Goal: Task Accomplishment & Management: Complete application form

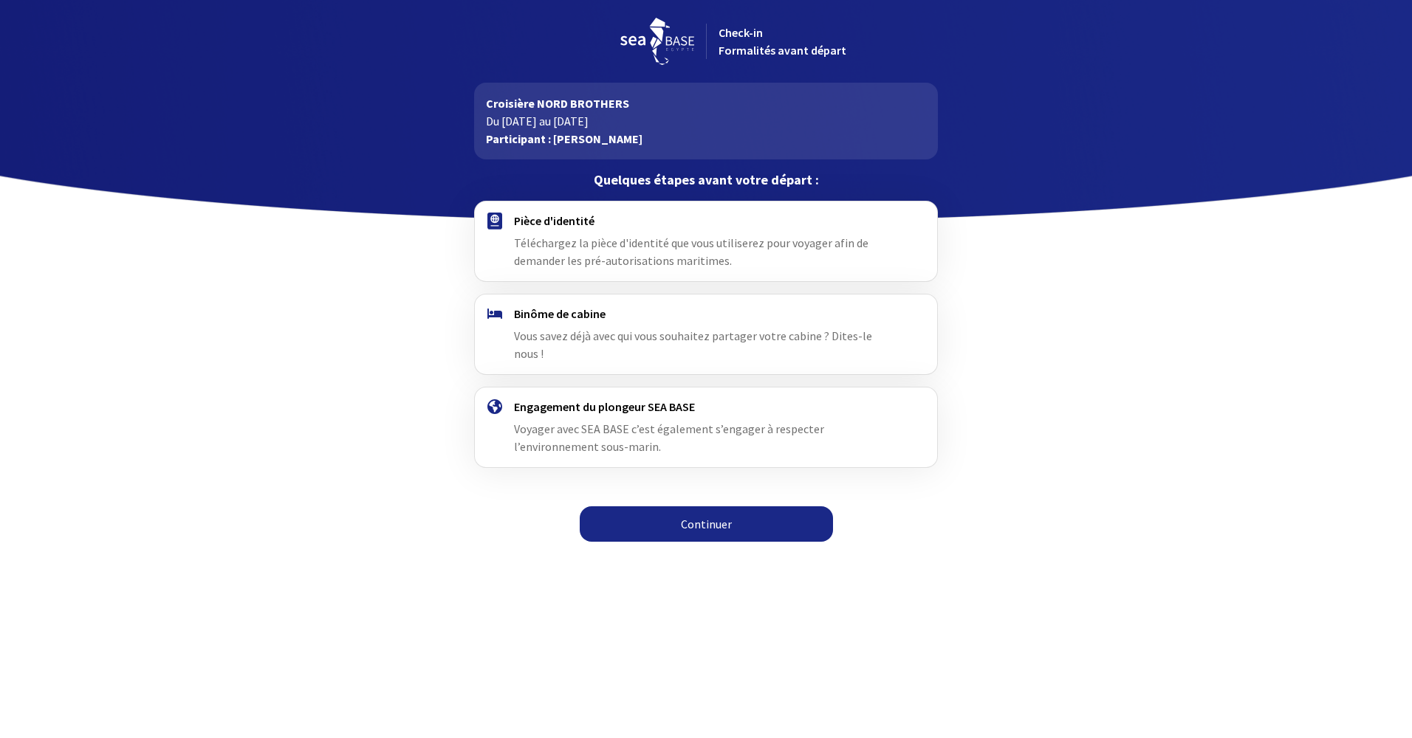
click at [708, 507] on link "Continuer" at bounding box center [706, 524] width 253 height 35
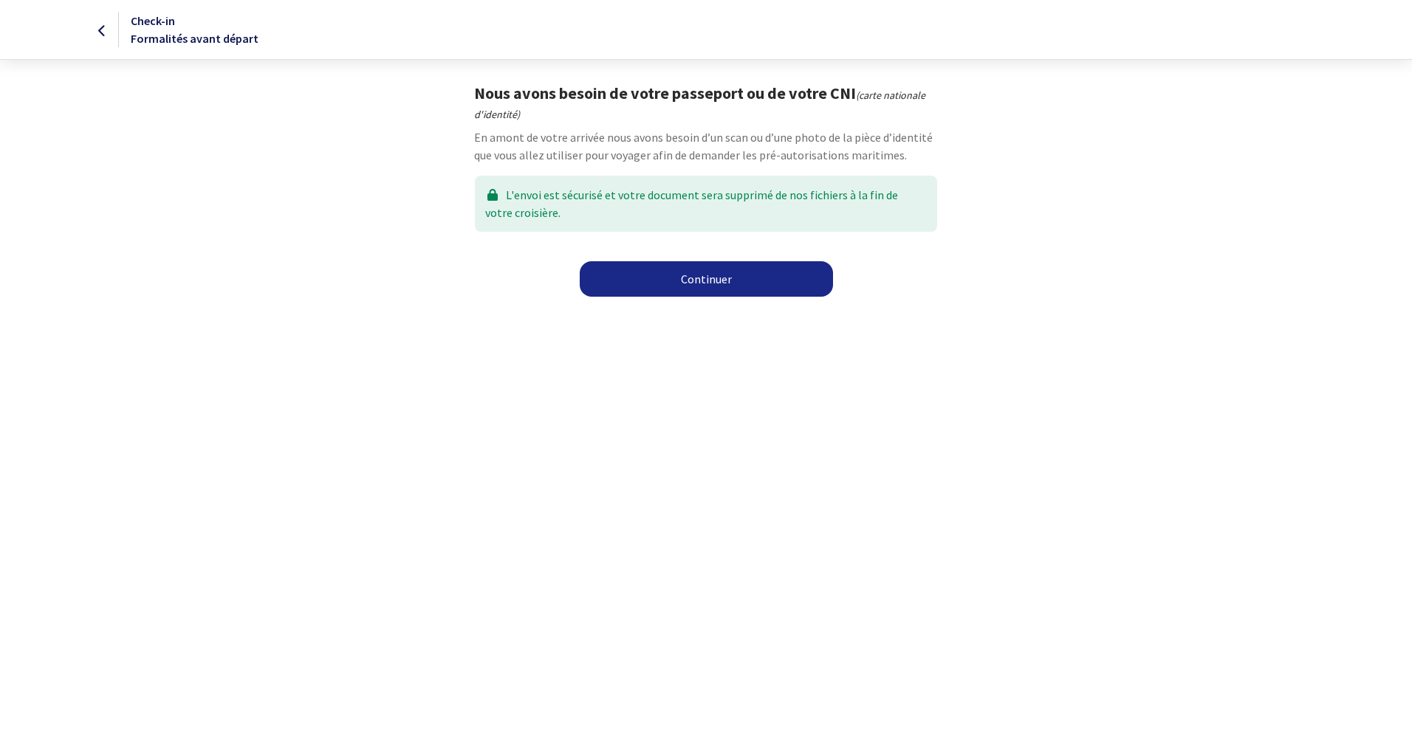
click at [701, 270] on link "Continuer" at bounding box center [706, 278] width 253 height 35
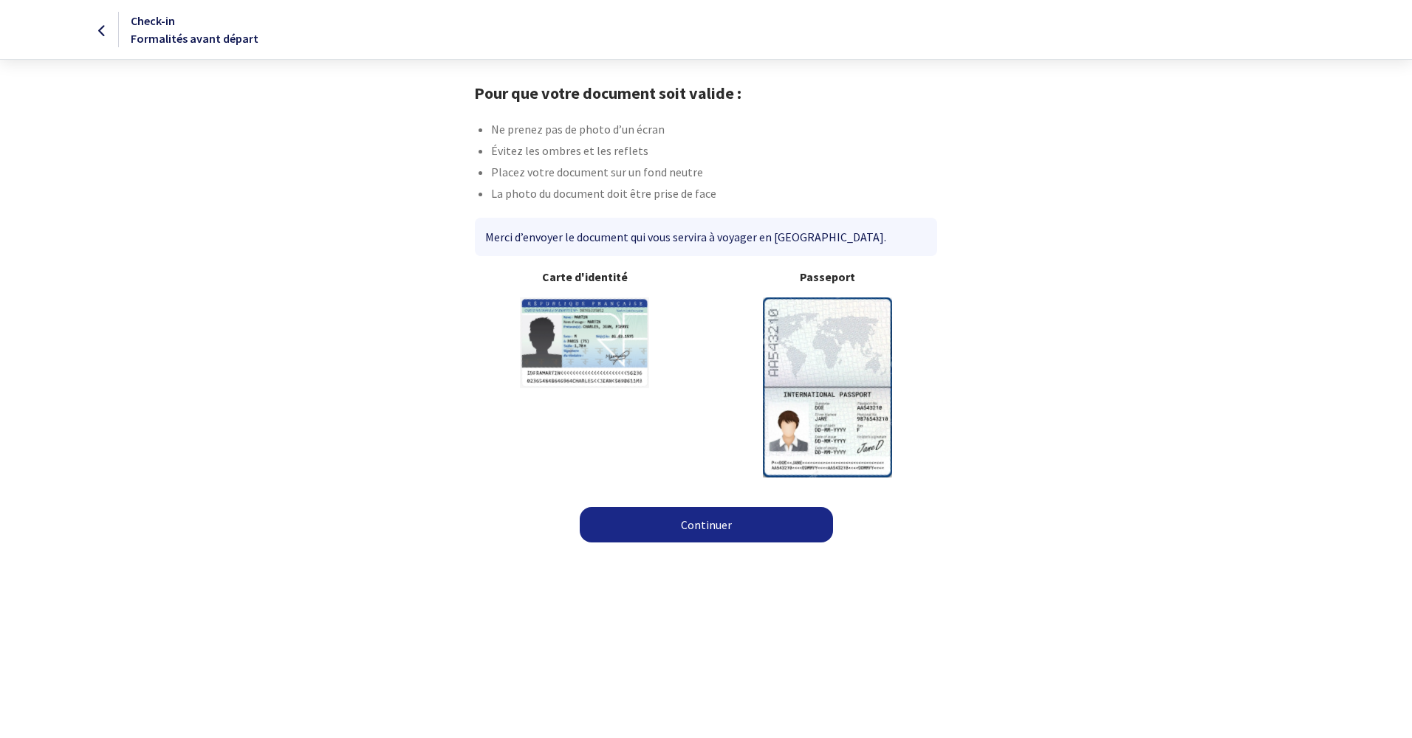
click at [818, 389] on img at bounding box center [827, 387] width 129 height 179
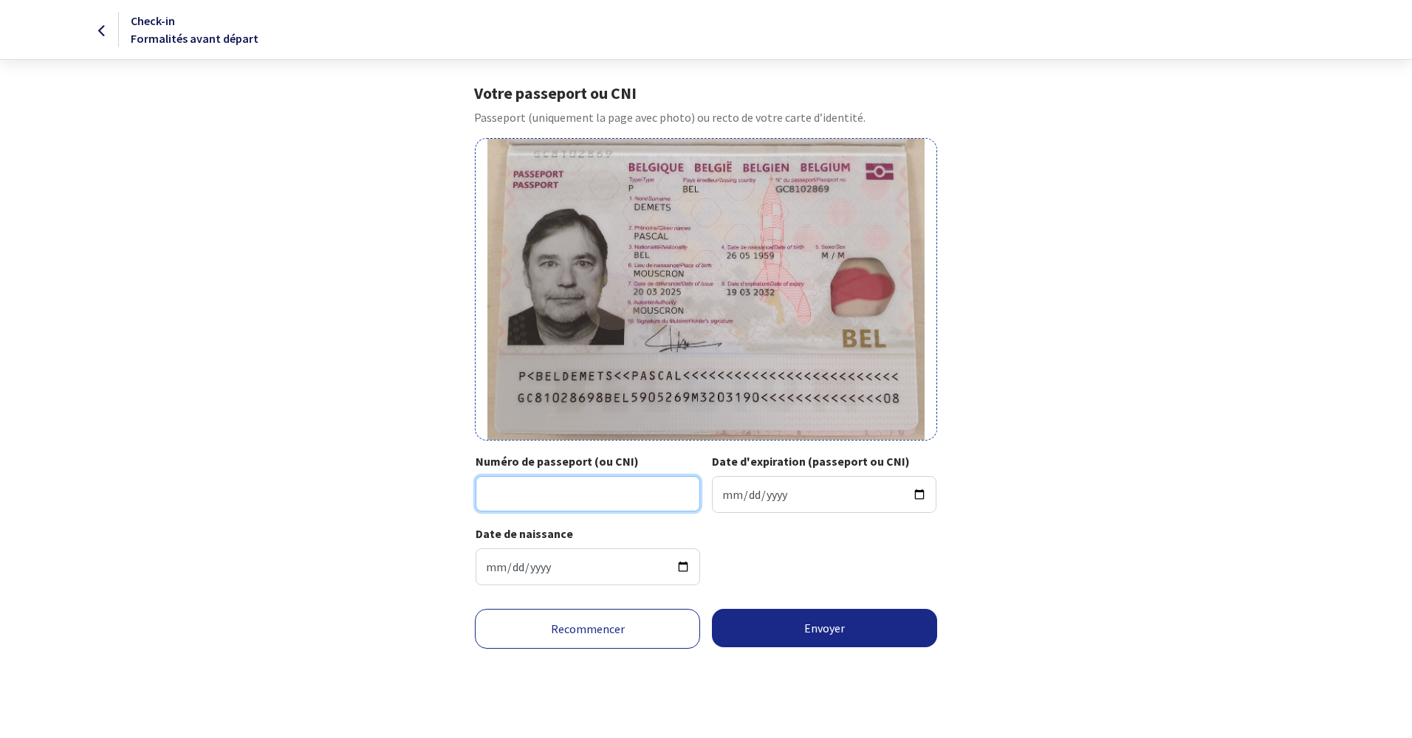
click at [639, 494] on input "Numéro de passeport (ou CNI)" at bounding box center [588, 493] width 224 height 35
type input "GC8102869"
click at [793, 495] on input "Date d'expiration (passeport ou CNI)" at bounding box center [824, 494] width 224 height 37
type input "2032-03-19"
click at [832, 631] on button "Envoyer" at bounding box center [824, 628] width 225 height 38
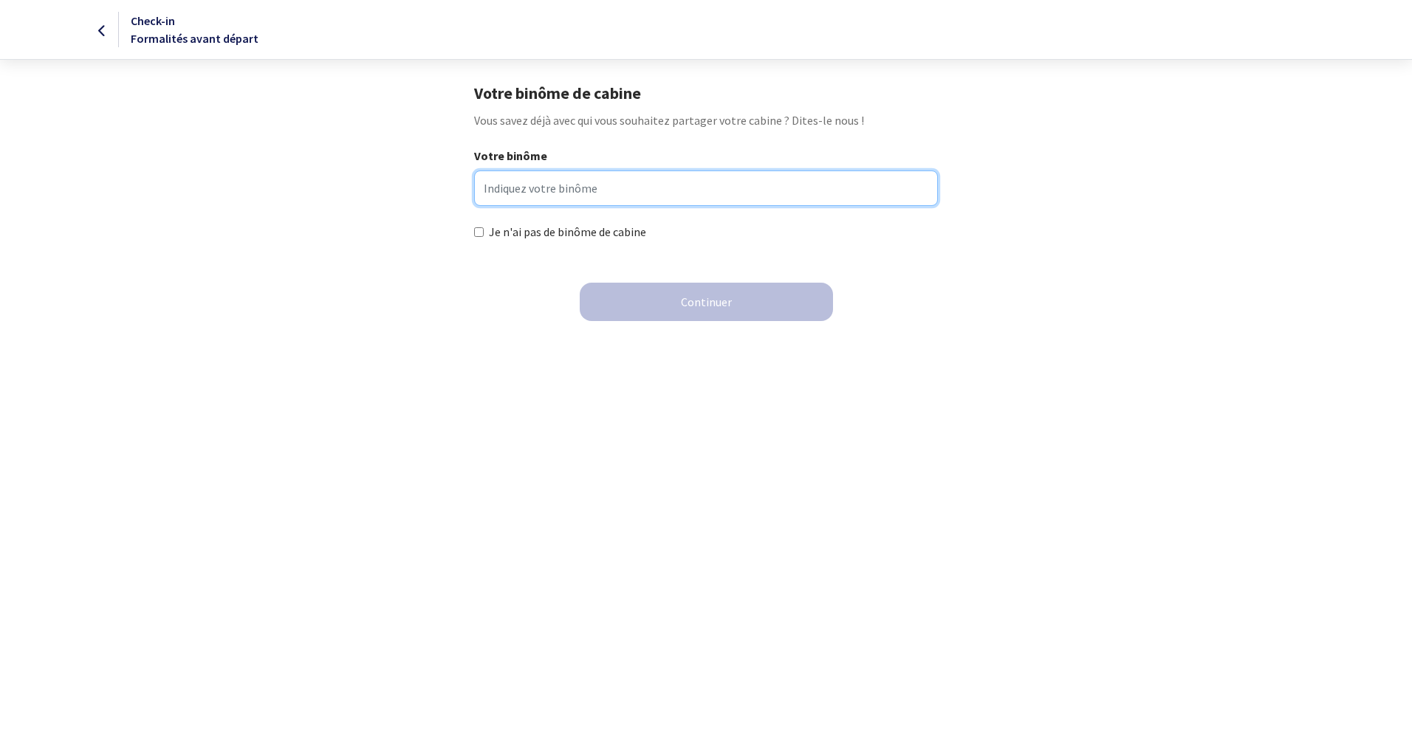
click at [556, 189] on input "Votre binôme" at bounding box center [705, 188] width 463 height 35
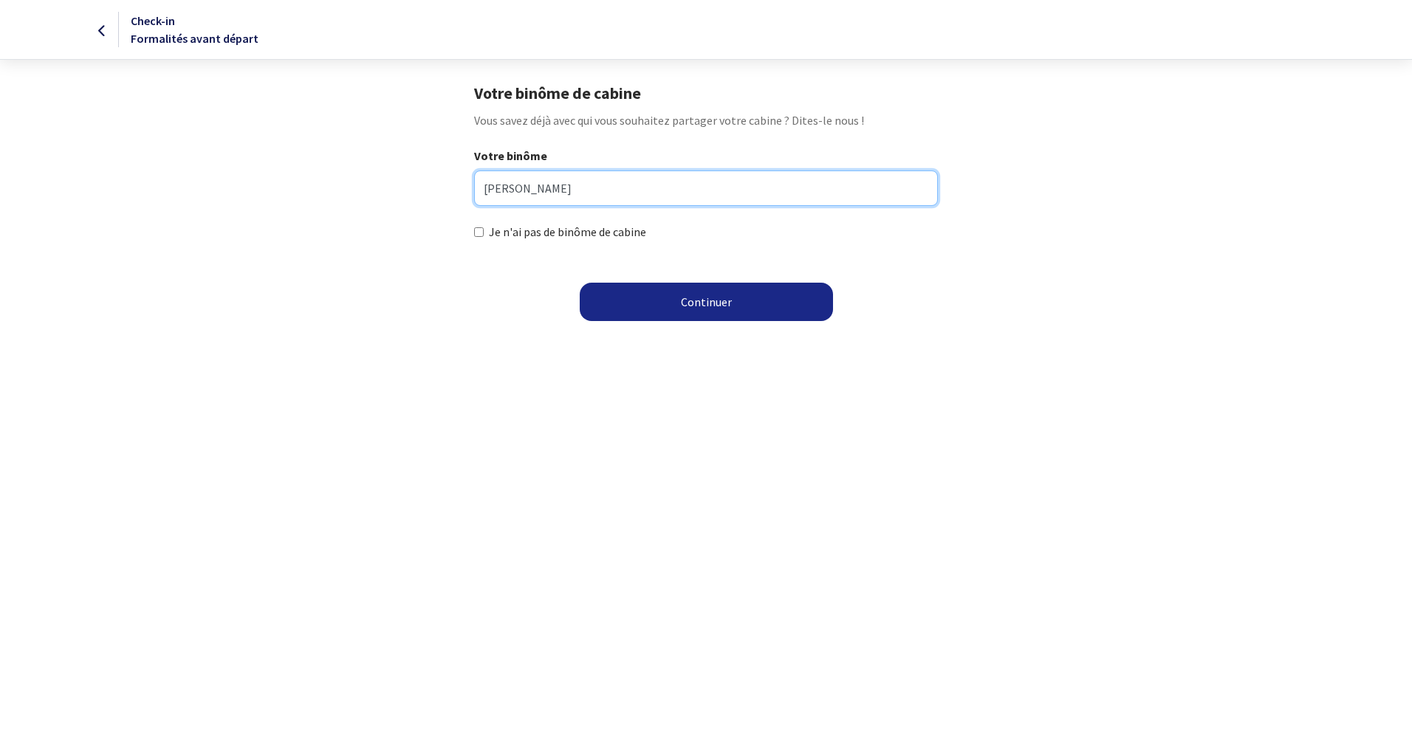
type input "Emmanuel Backx"
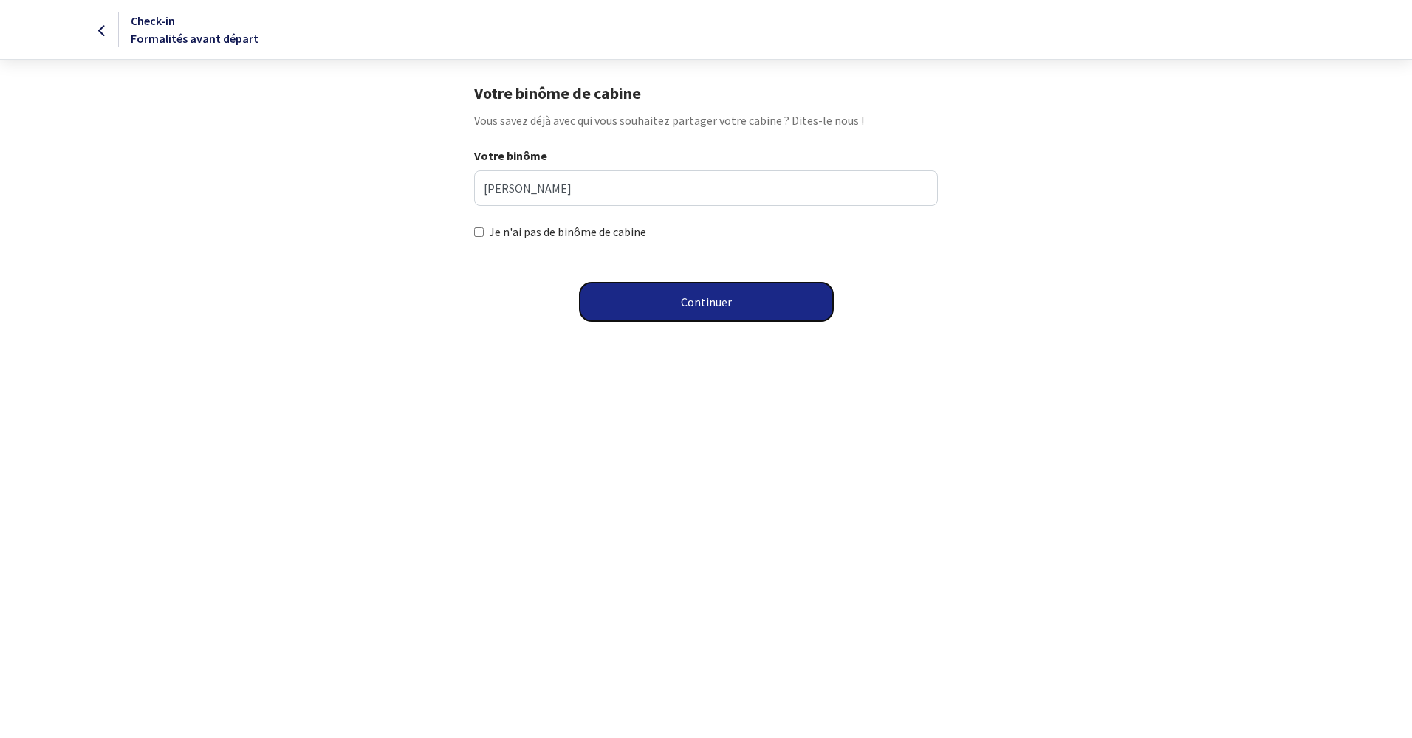
click at [693, 309] on button "Continuer" at bounding box center [706, 302] width 253 height 38
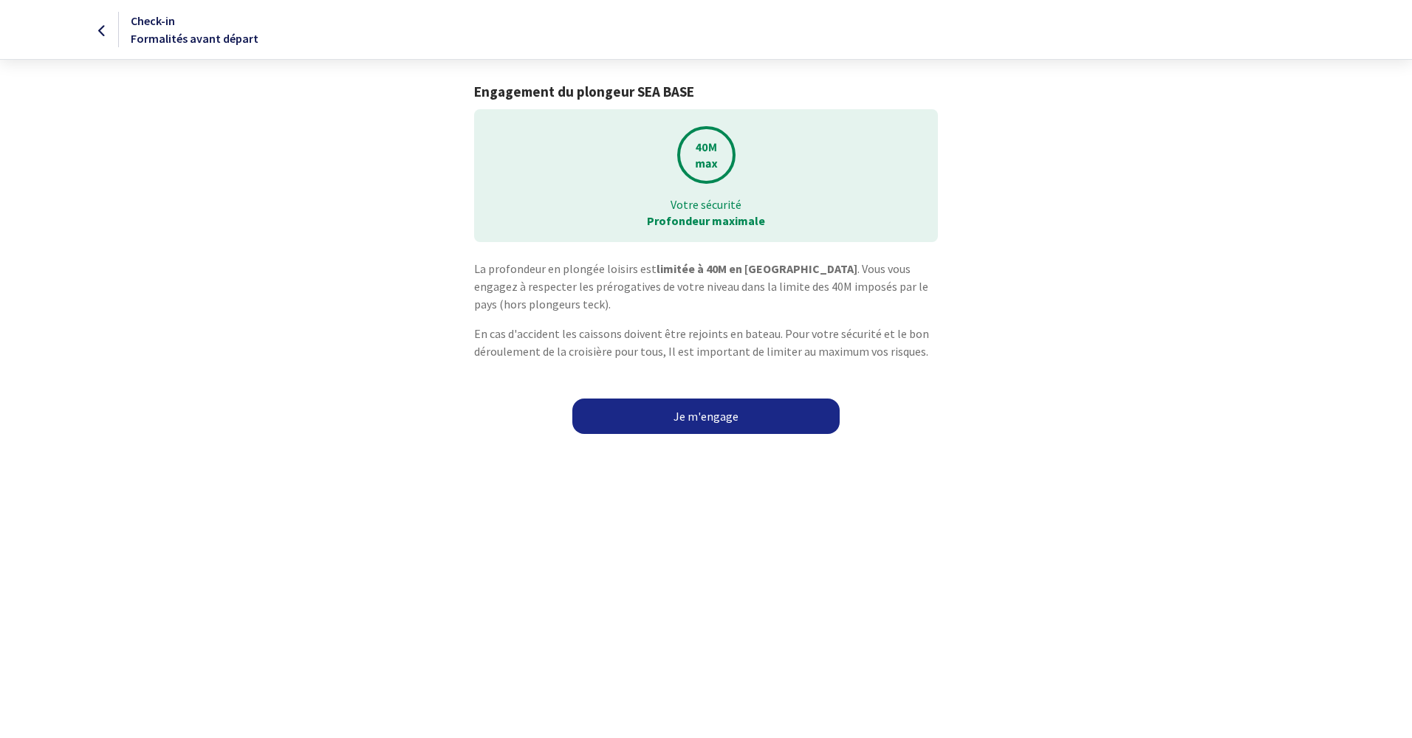
click at [697, 420] on link "Je m'engage" at bounding box center [705, 416] width 267 height 35
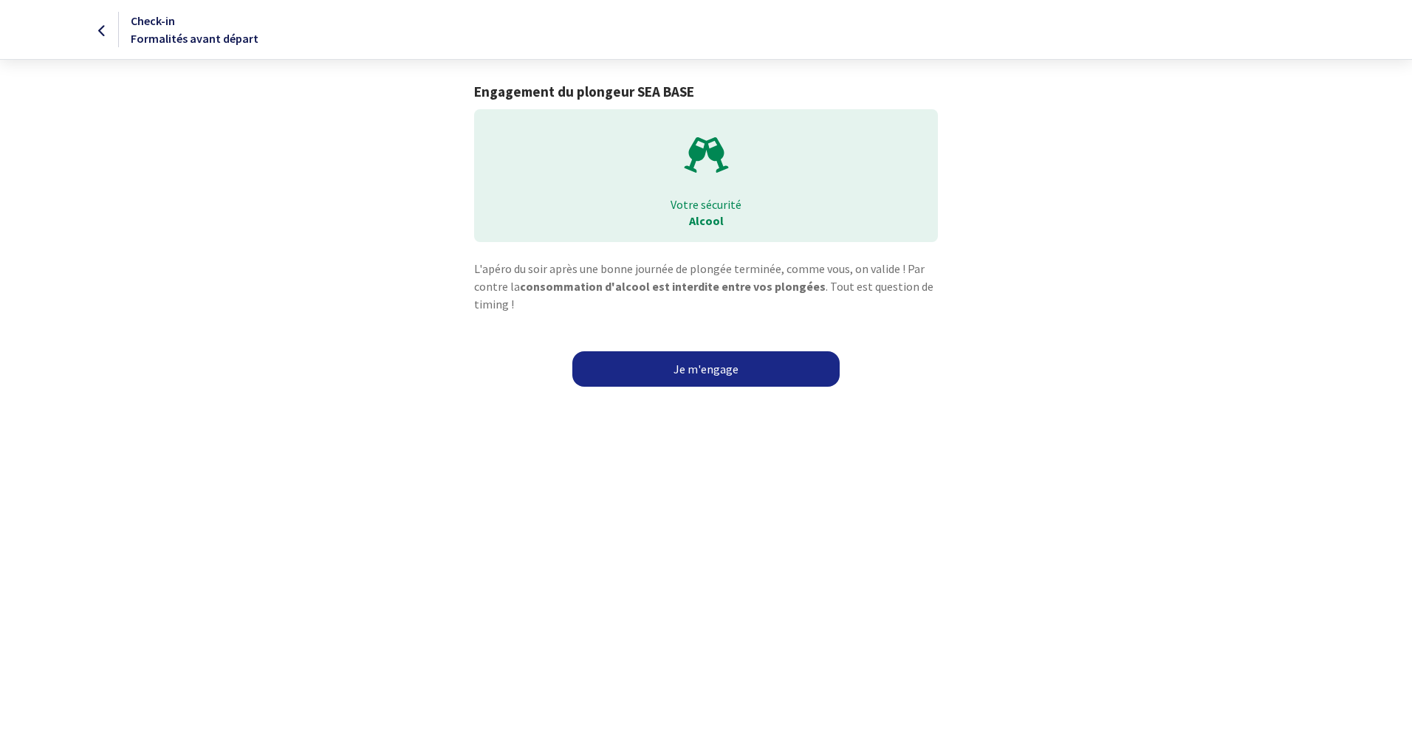
click at [716, 368] on link "Je m'engage" at bounding box center [705, 368] width 267 height 35
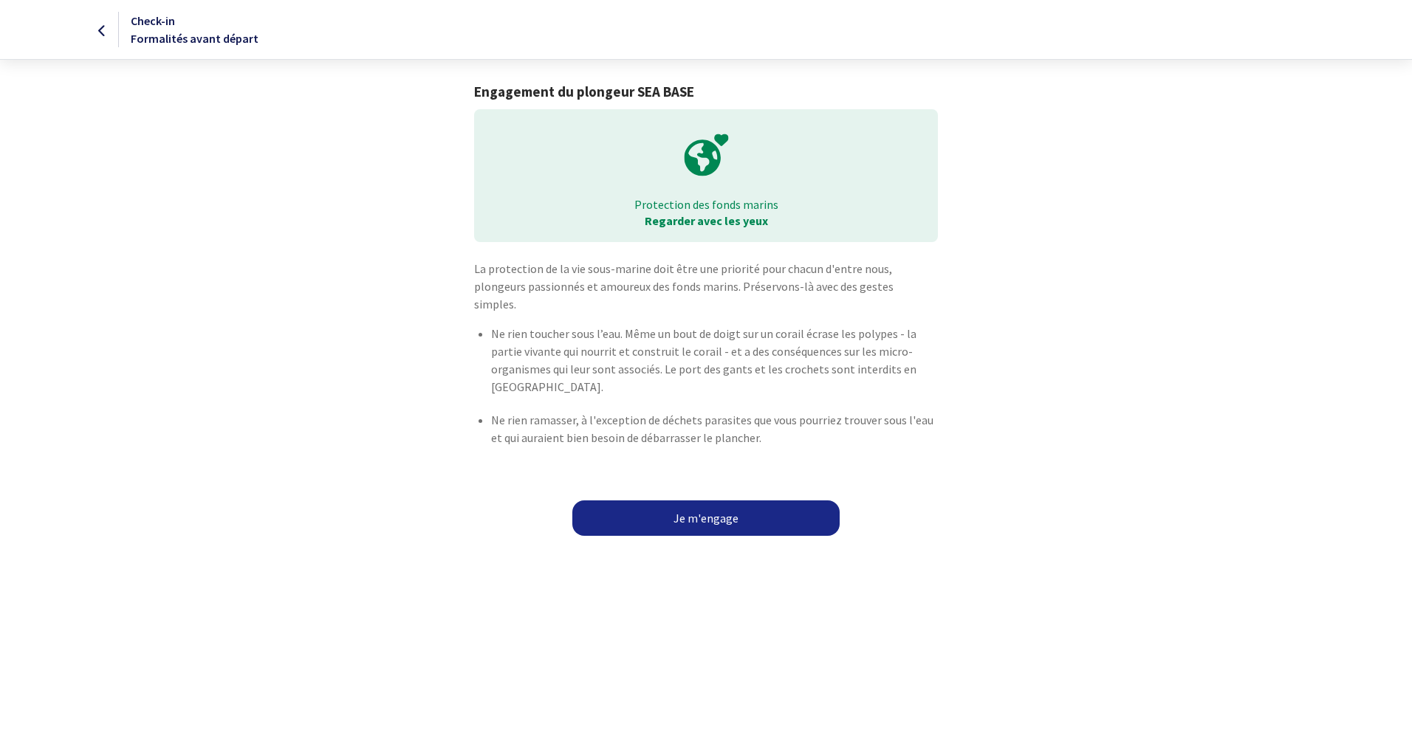
click at [708, 505] on link "Je m'engage" at bounding box center [705, 518] width 267 height 35
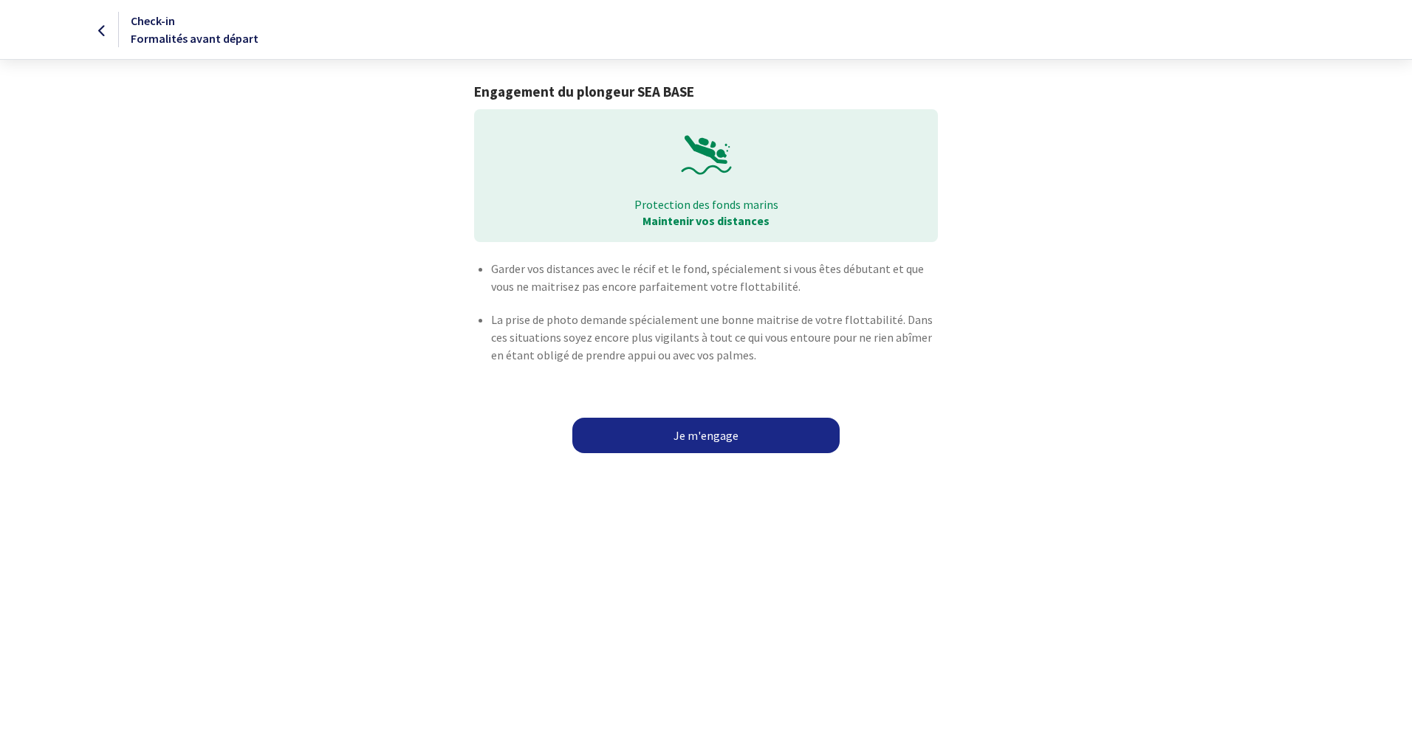
click at [708, 440] on link "Je m'engage" at bounding box center [705, 435] width 267 height 35
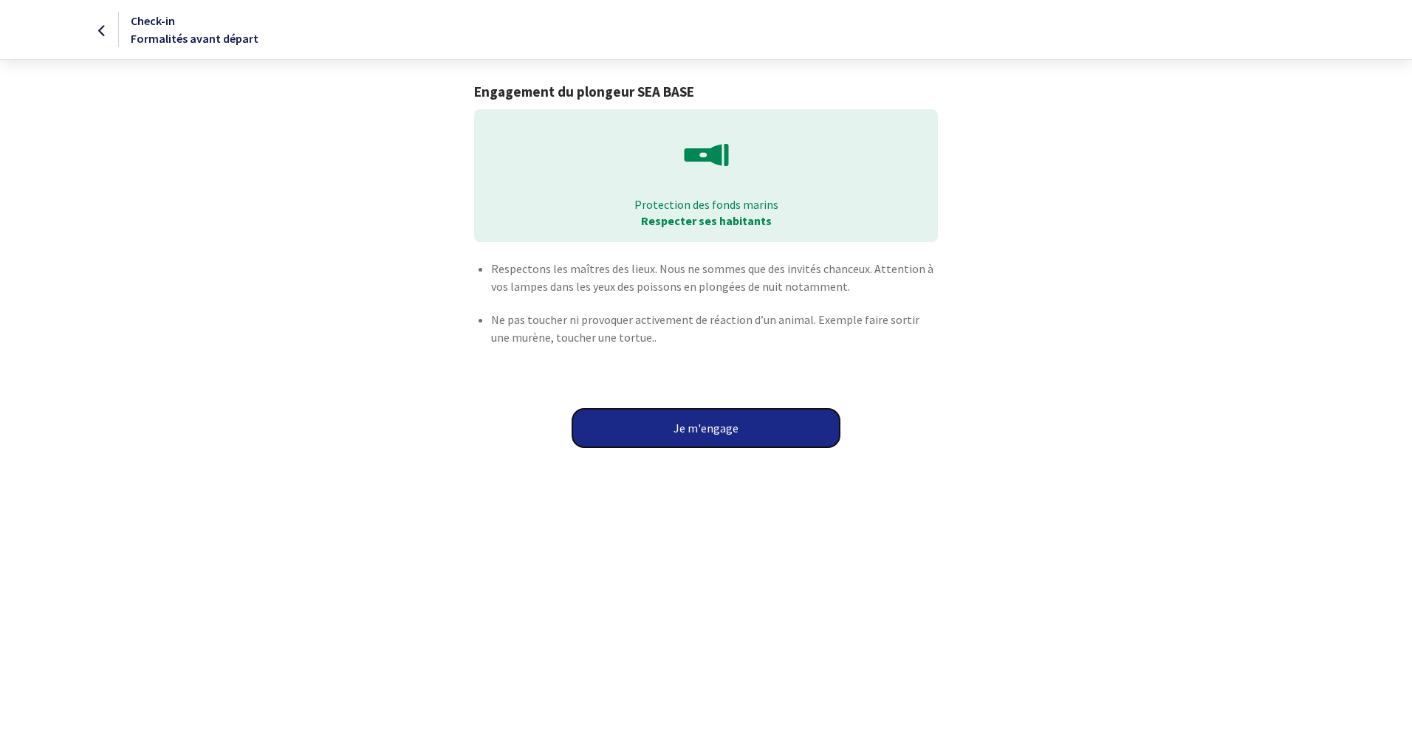
click at [710, 426] on button "Je m'engage" at bounding box center [705, 428] width 267 height 38
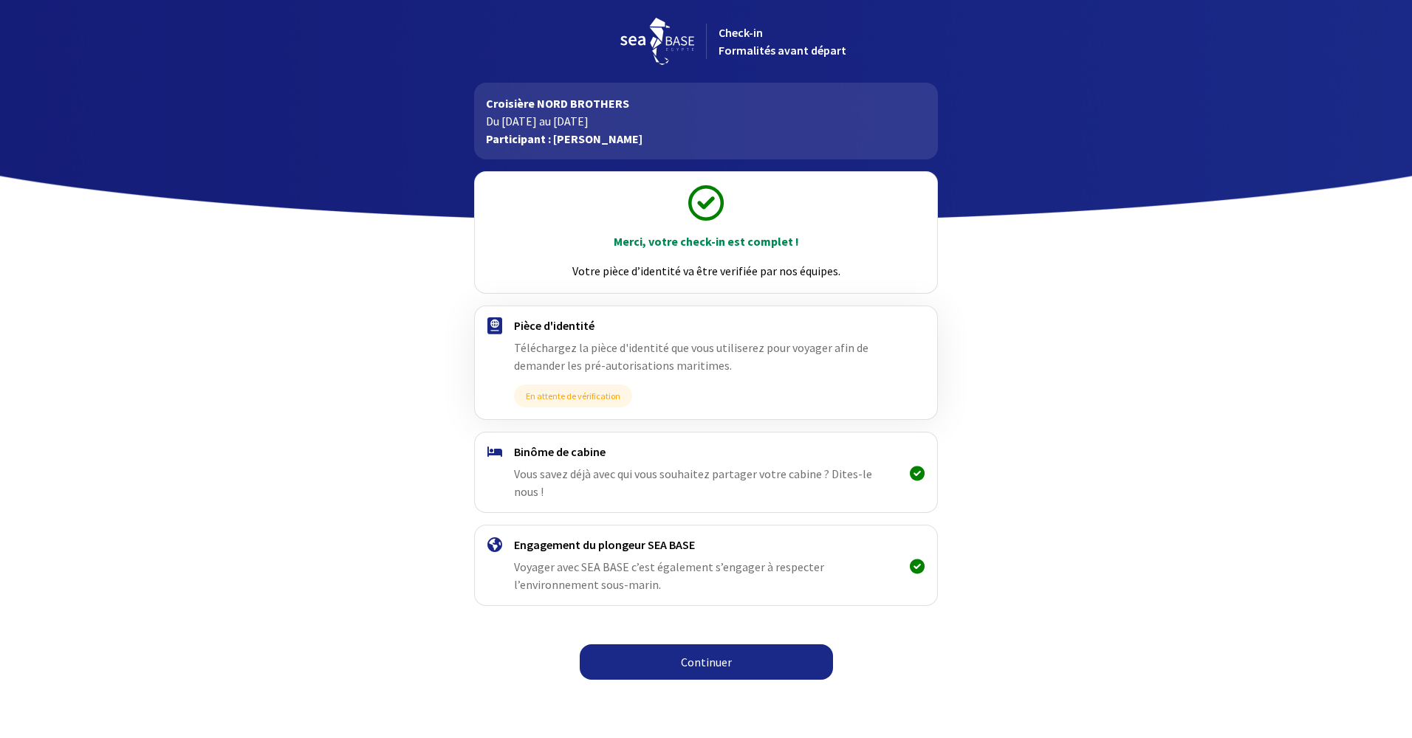
click at [710, 645] on link "Continuer" at bounding box center [706, 662] width 253 height 35
click at [710, 646] on link "Continuer" at bounding box center [706, 662] width 253 height 35
click at [707, 645] on link "Continuer" at bounding box center [706, 662] width 253 height 35
